Goal: Complete application form

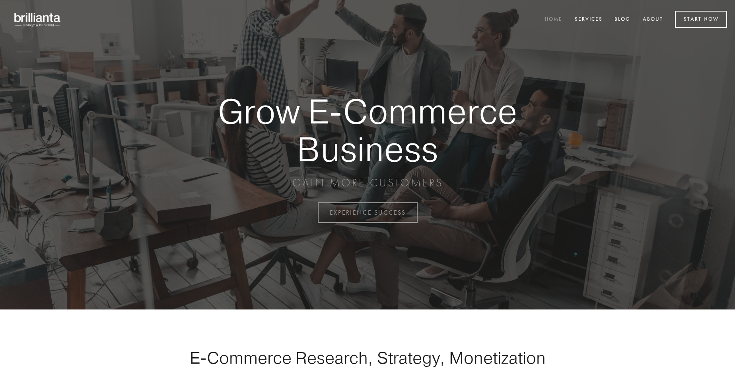
scroll to position [2086, 0]
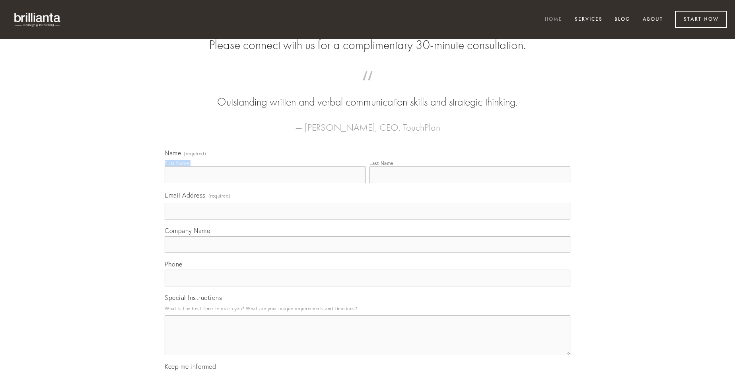
type input "[PERSON_NAME]"
click at [470, 183] on input "Last Name" at bounding box center [470, 174] width 201 height 17
type input "[PERSON_NAME]"
click at [368, 219] on input "Email Address (required)" at bounding box center [368, 211] width 406 height 17
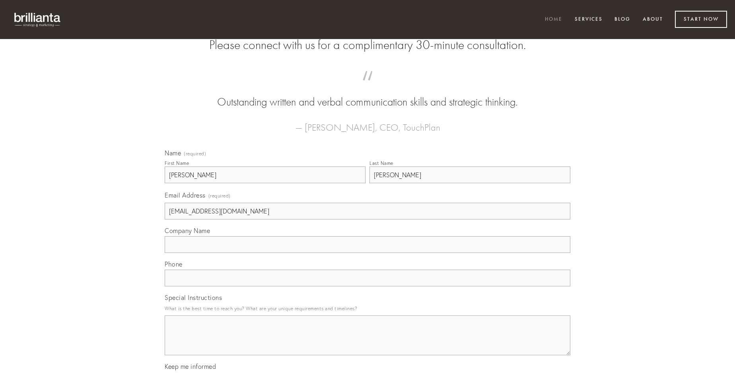
type input "[EMAIL_ADDRESS][DOMAIN_NAME]"
click at [368, 253] on input "Company Name" at bounding box center [368, 244] width 406 height 17
type input "theatrum"
click at [368, 286] on input "text" at bounding box center [368, 277] width 406 height 17
click at [368, 342] on textarea "Special Instructions" at bounding box center [368, 335] width 406 height 40
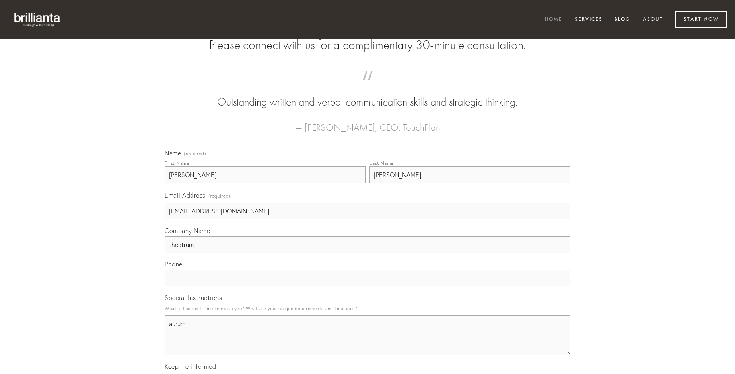
type textarea "aurum"
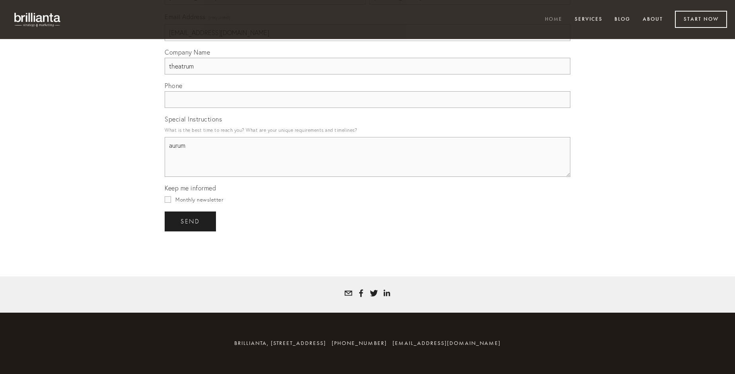
click at [191, 221] on span "send" at bounding box center [190, 221] width 19 height 7
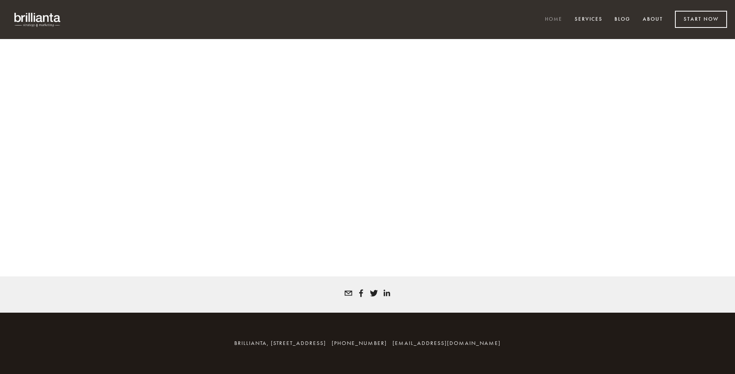
scroll to position [2075, 0]
